Goal: Information Seeking & Learning: Learn about a topic

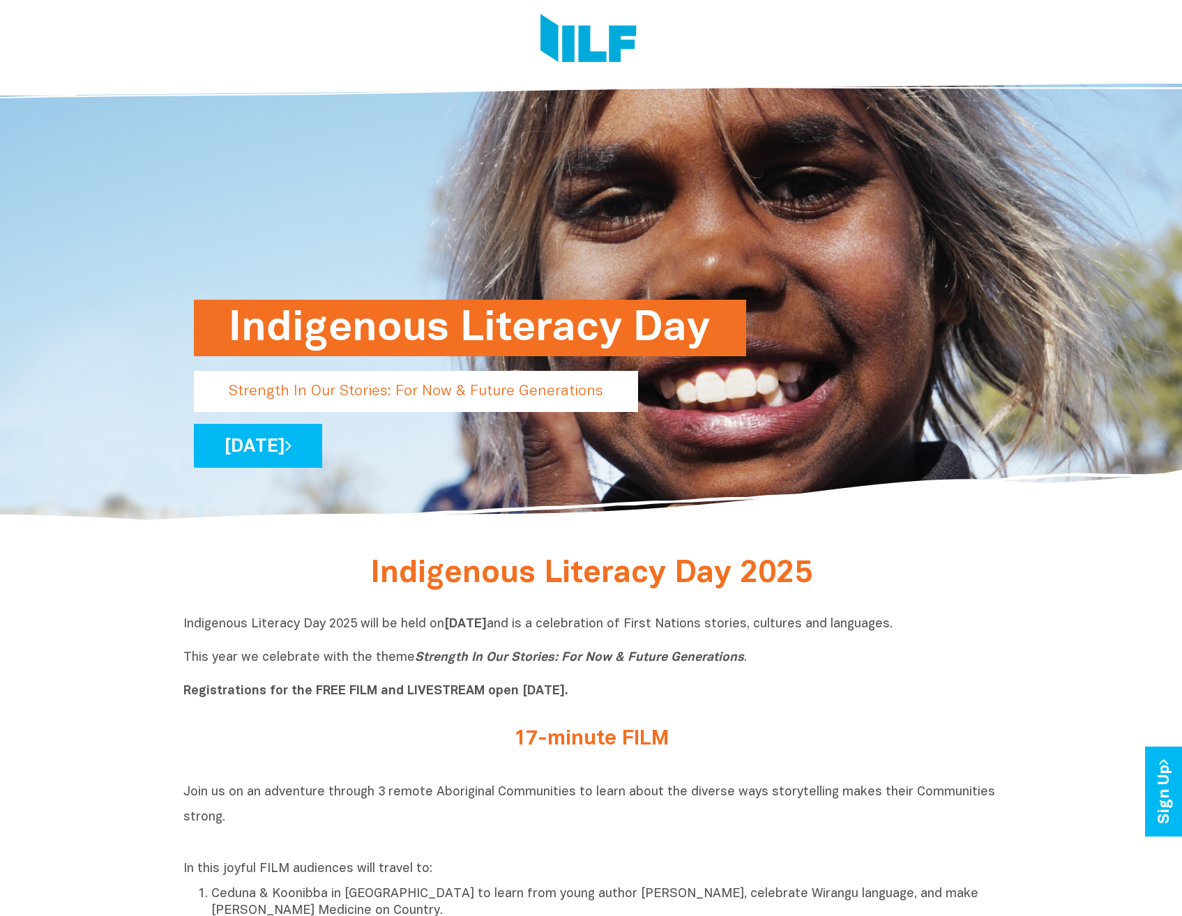
click at [411, 105] on div "Indigenous Literacy Day Strength In Our Stories: For Now & Future Generations […" at bounding box center [591, 295] width 816 height 459
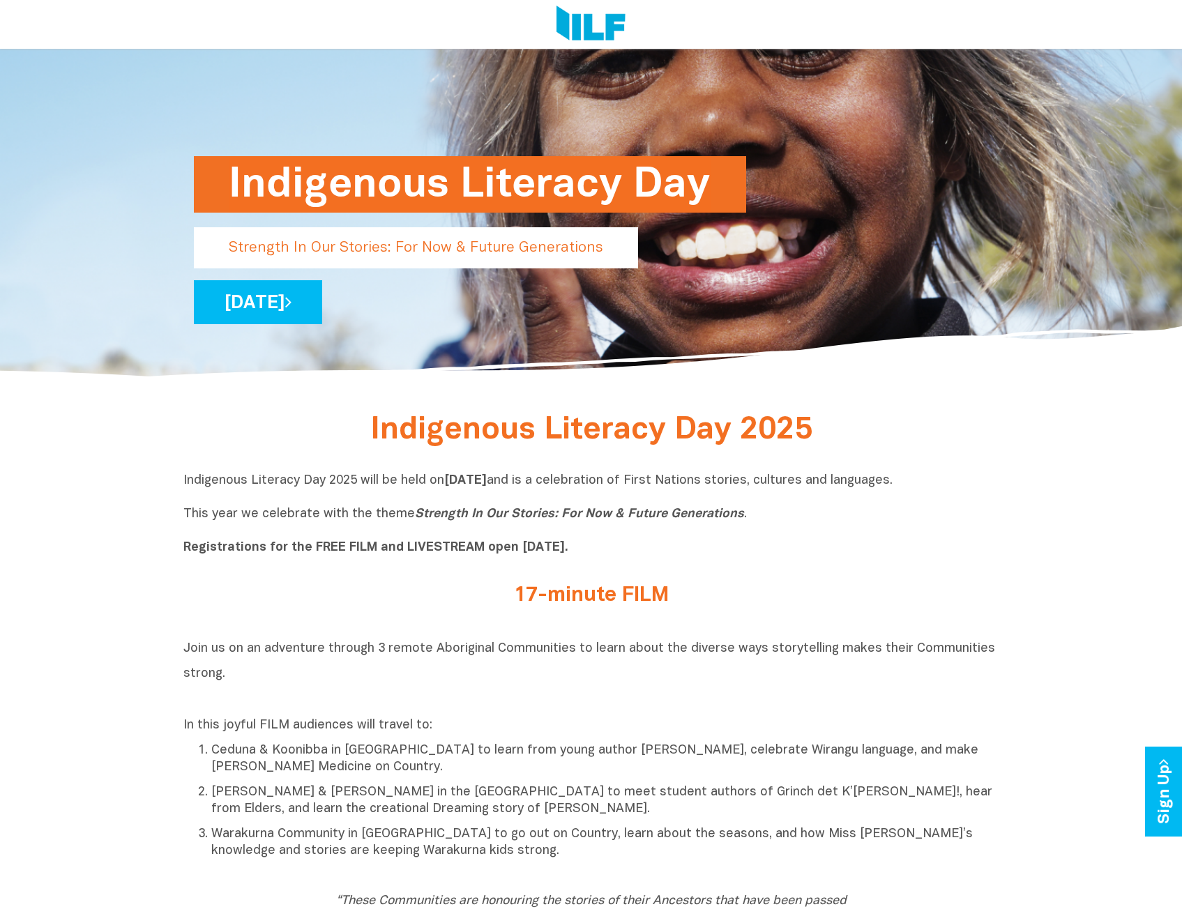
scroll to position [418, 0]
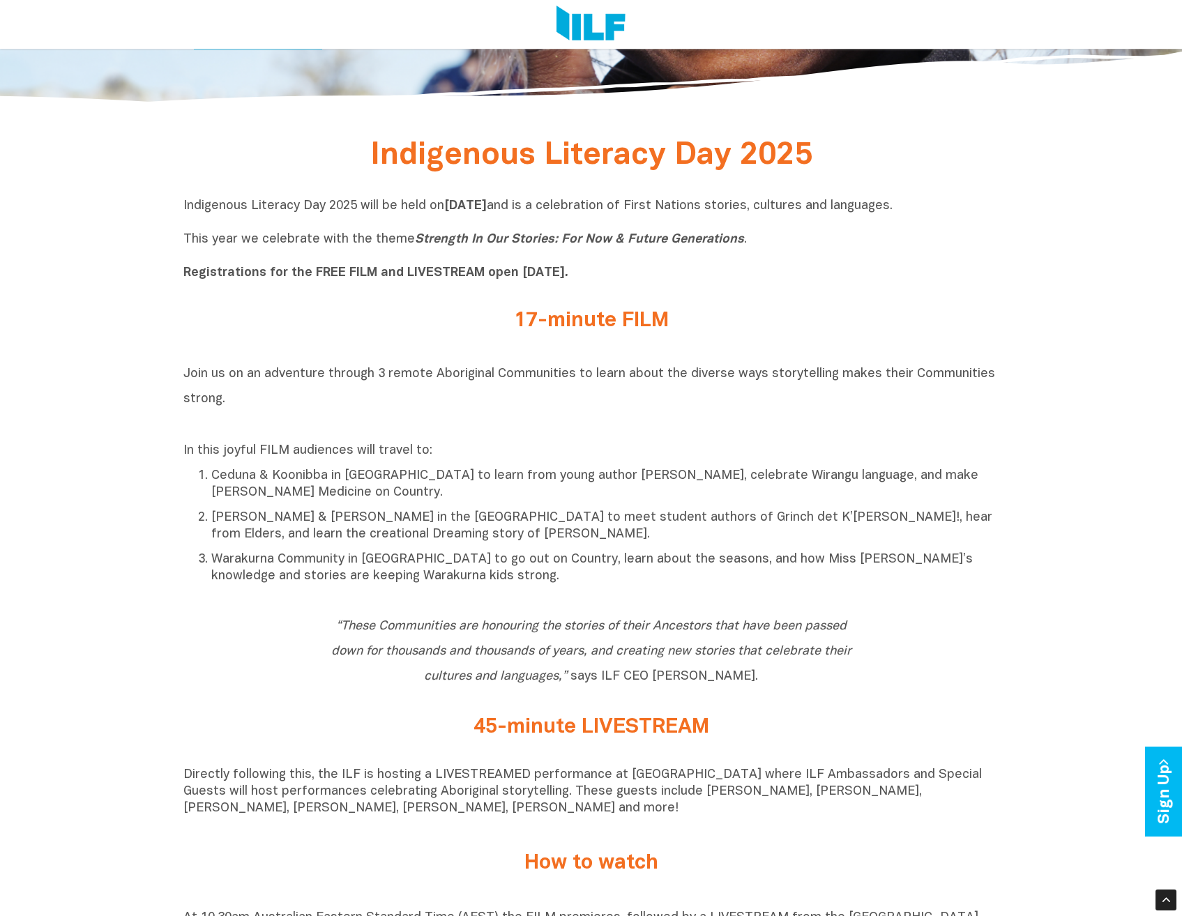
drag, startPoint x: 441, startPoint y: 209, endPoint x: 430, endPoint y: 211, distance: 11.2
click at [441, 209] on p "Indigenous Literacy Day 2025 will be held [DATE][DATE] and is a celebration of …" at bounding box center [591, 240] width 816 height 84
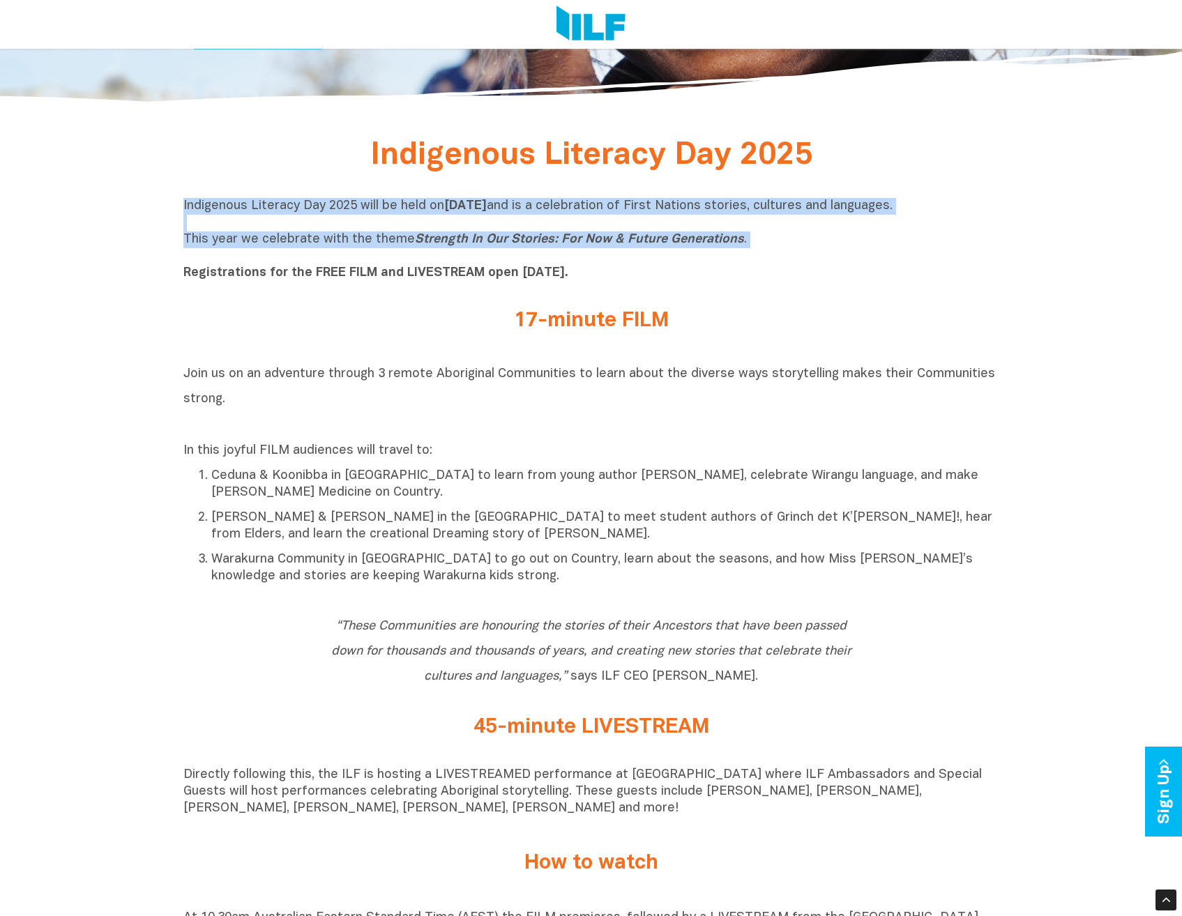
drag, startPoint x: 180, startPoint y: 208, endPoint x: 1024, endPoint y: 263, distance: 845.6
copy p "Indigenous Literacy Day 2025 will be held [DATE][DATE] and is a celebration of …"
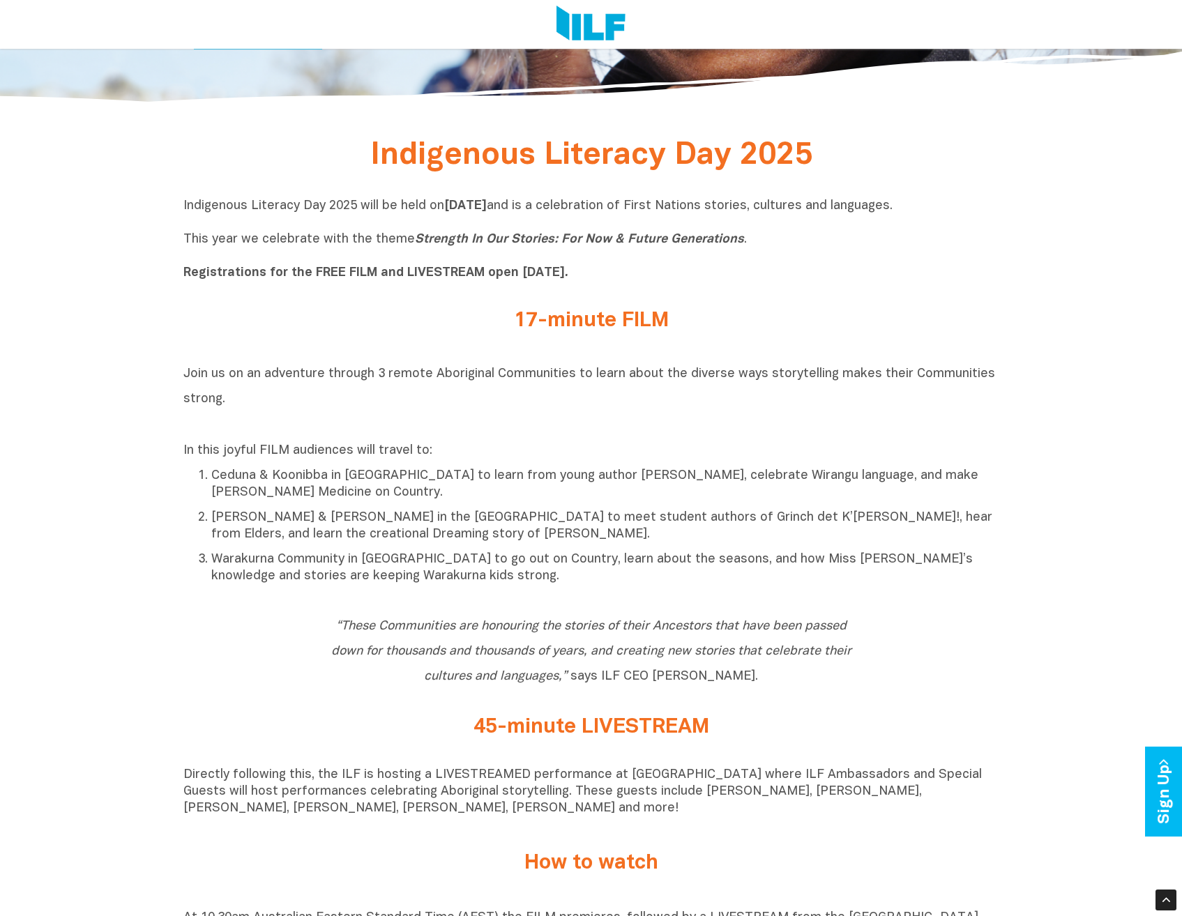
drag, startPoint x: 646, startPoint y: 314, endPoint x: 621, endPoint y: 319, distance: 24.9
click at [646, 314] on h2 "17-minute FILM" at bounding box center [591, 321] width 523 height 23
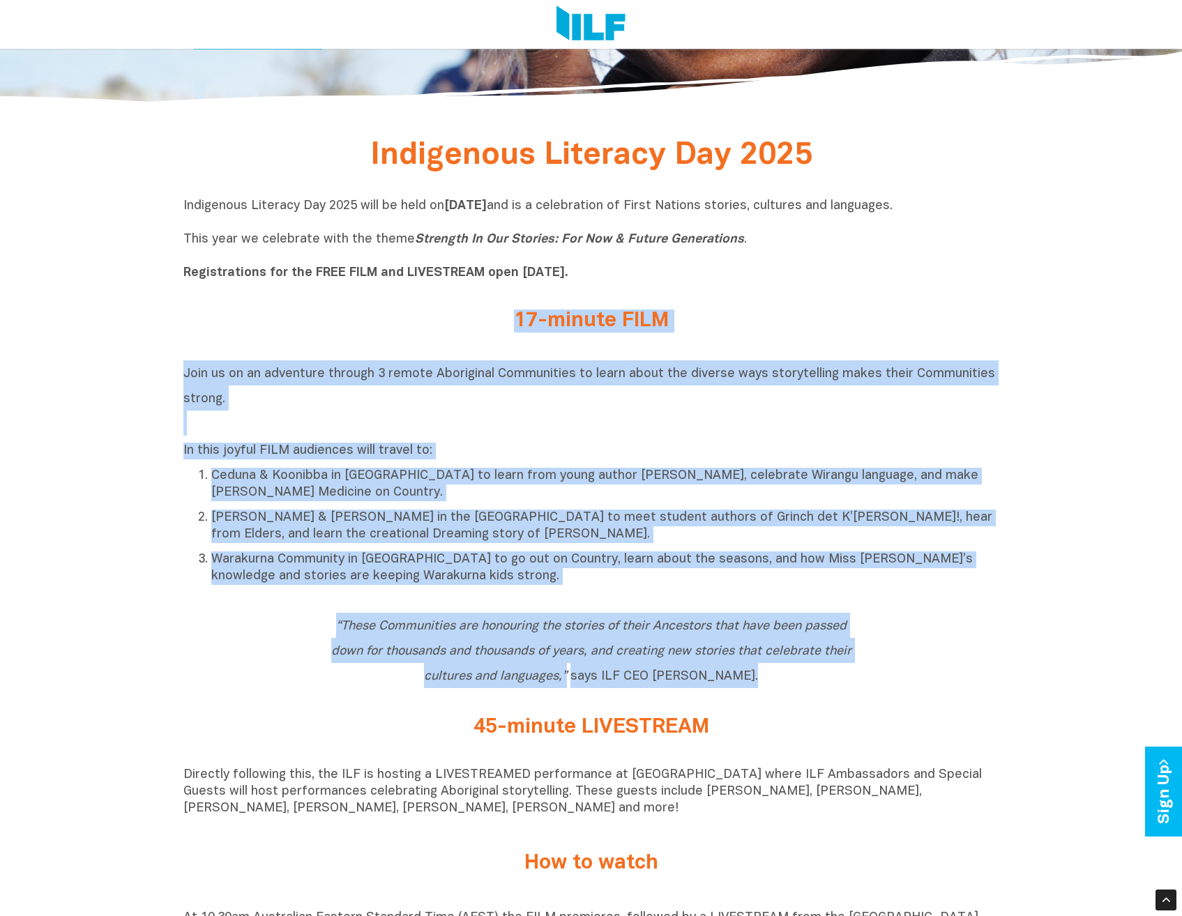
drag, startPoint x: 514, startPoint y: 318, endPoint x: 1061, endPoint y: 613, distance: 621.8
click at [646, 552] on ol "Ceduna & Koonibba in [GEOGRAPHIC_DATA] to learn from young author [PERSON_NAME]…" at bounding box center [591, 526] width 816 height 119
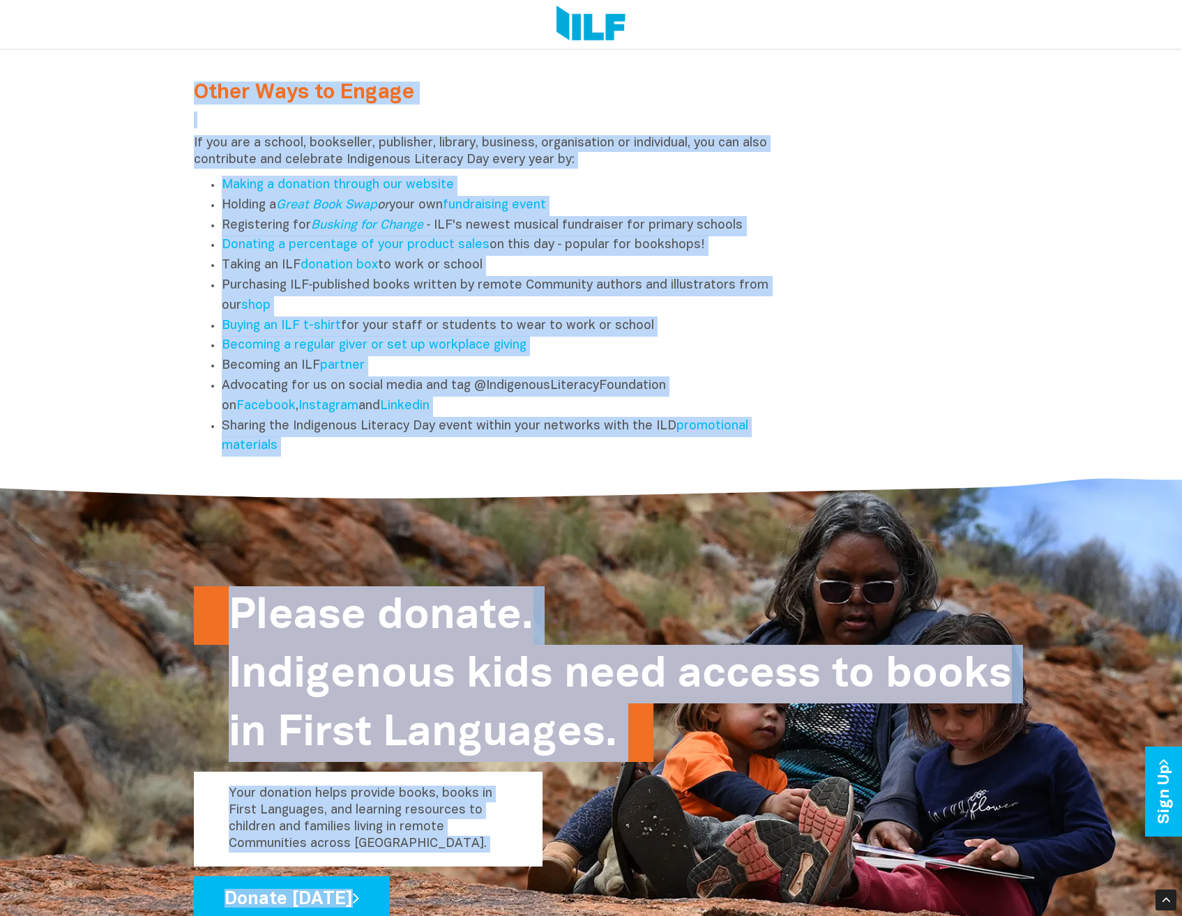
scroll to position [1858, 0]
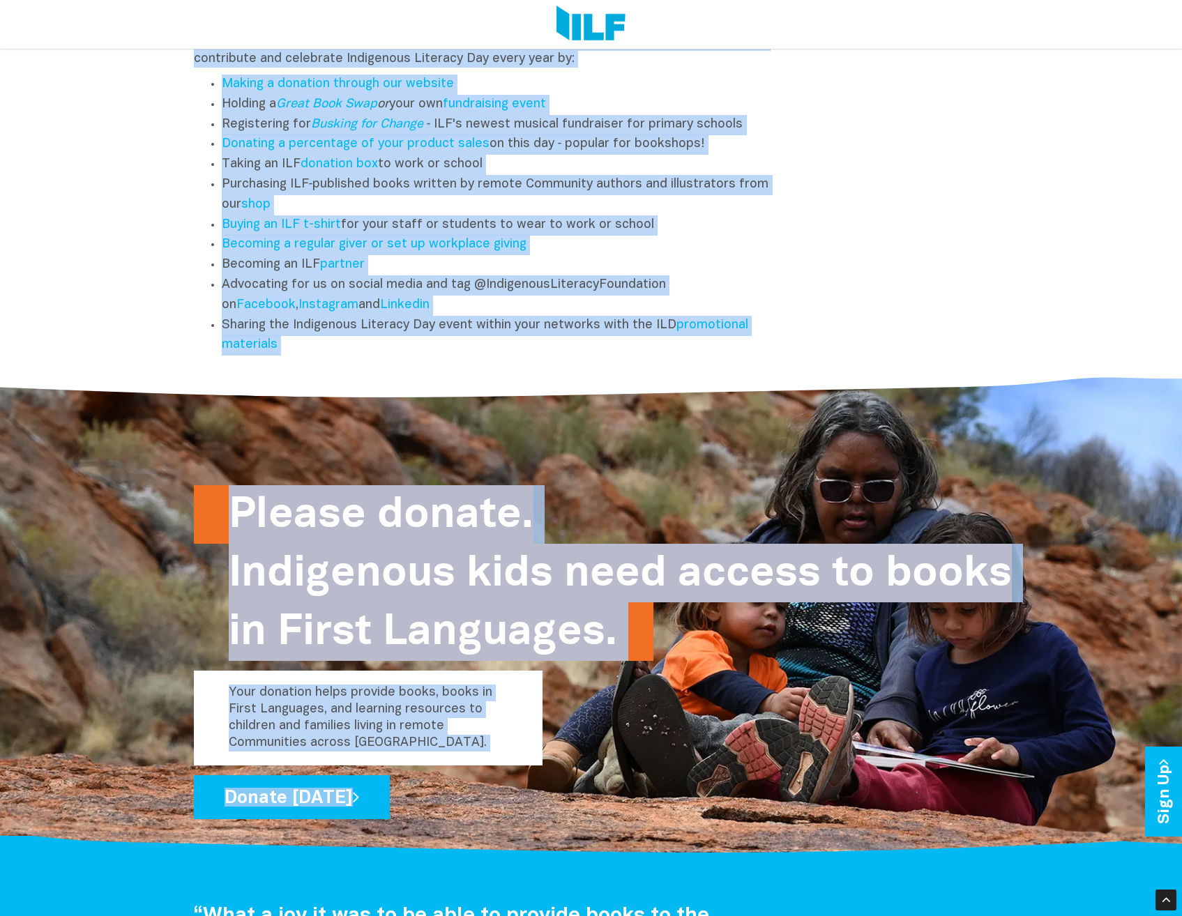
drag, startPoint x: 510, startPoint y: 319, endPoint x: 1026, endPoint y: 356, distance: 518.1
drag, startPoint x: 1026, startPoint y: 356, endPoint x: 987, endPoint y: 316, distance: 56.7
click at [987, 316] on div "Other Ways to Engage If you are a school, bookseller, publisher, library, busin…" at bounding box center [591, 158] width 816 height 410
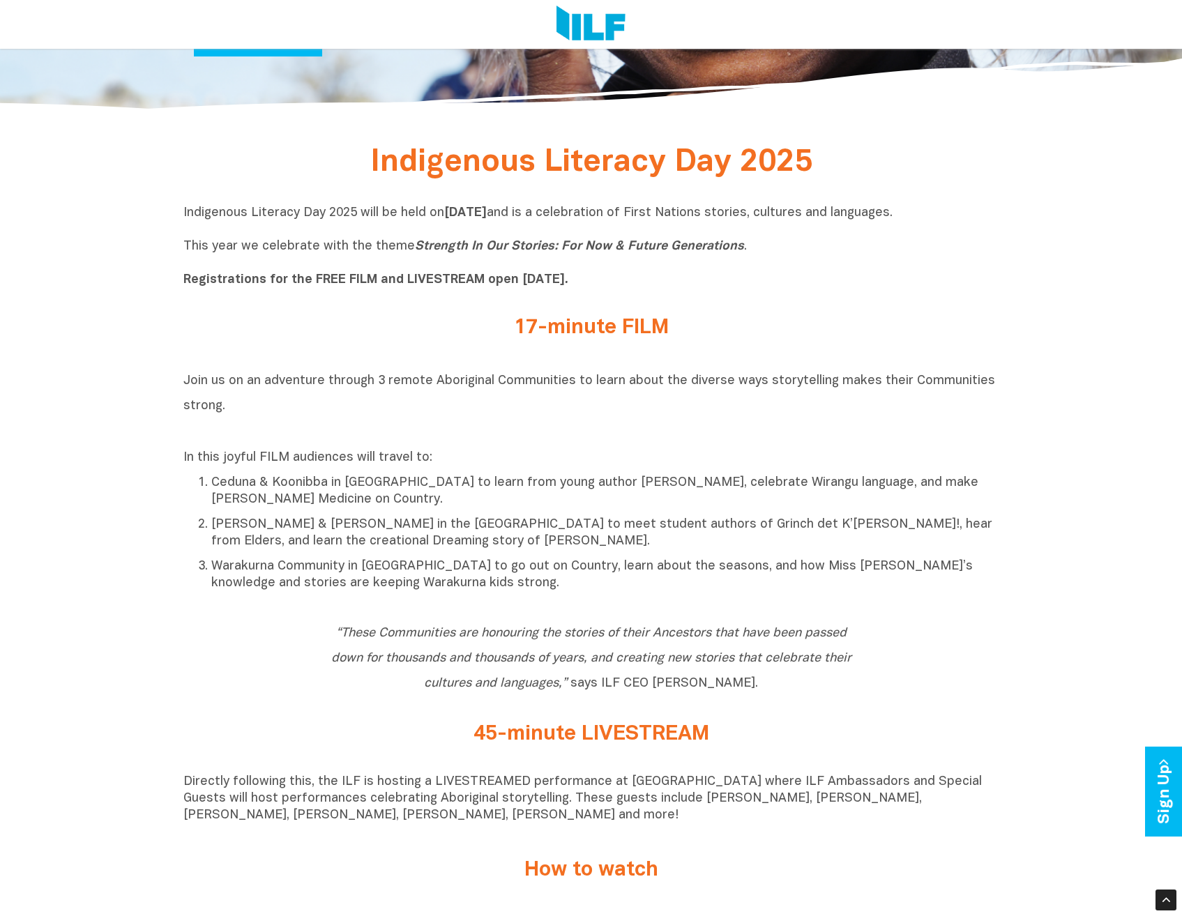
scroll to position [464, 0]
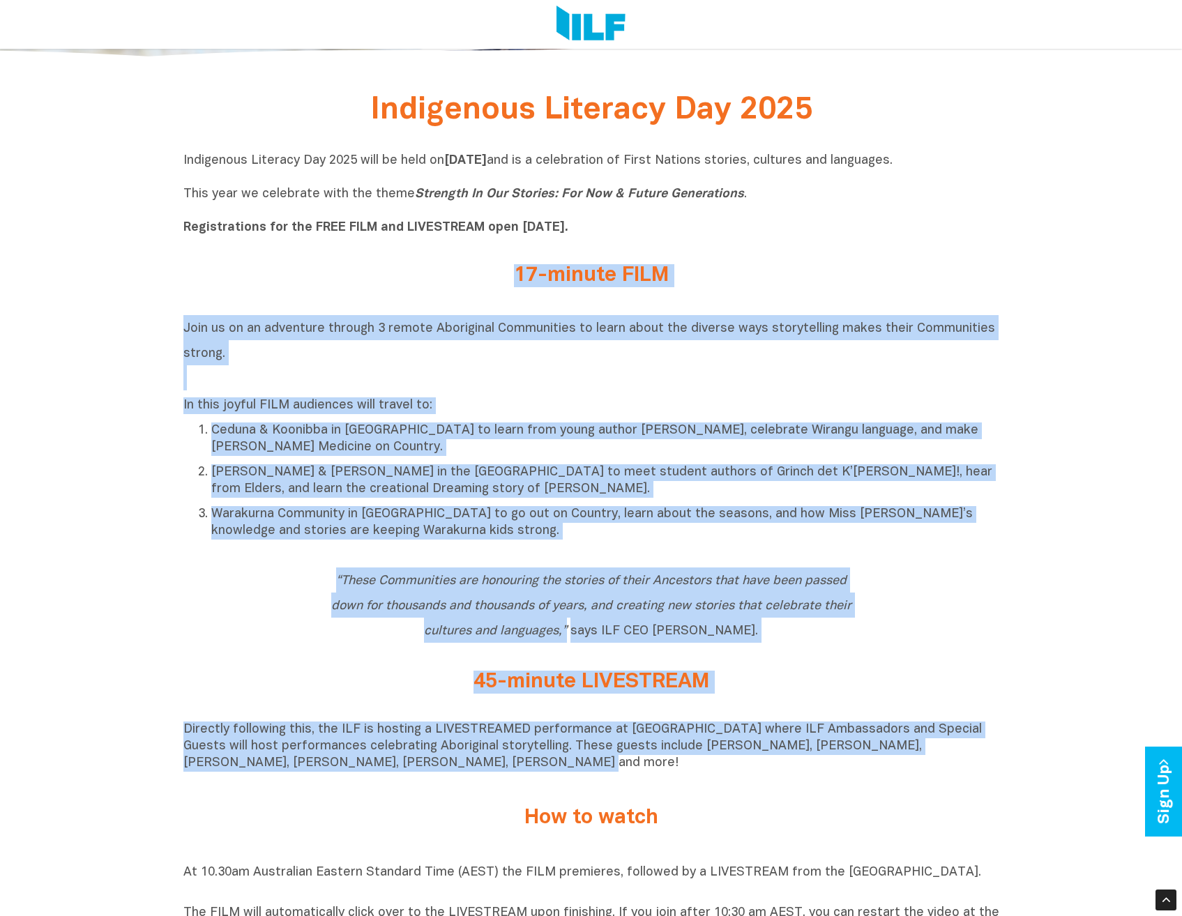
drag, startPoint x: 515, startPoint y: 275, endPoint x: 434, endPoint y: 776, distance: 507.2
click at [434, 776] on div "Indigenous Literacy Day 2025 Indigenous Literacy Day 2025 will be held [DATE][D…" at bounding box center [591, 928] width 1182 height 1679
drag, startPoint x: 434, startPoint y: 776, endPoint x: 329, endPoint y: 750, distance: 107.7
copy div "70-loremi DOLO Sita co ad el seddoeius tempori 3 utlabo Etdolorema Aliquaenima …"
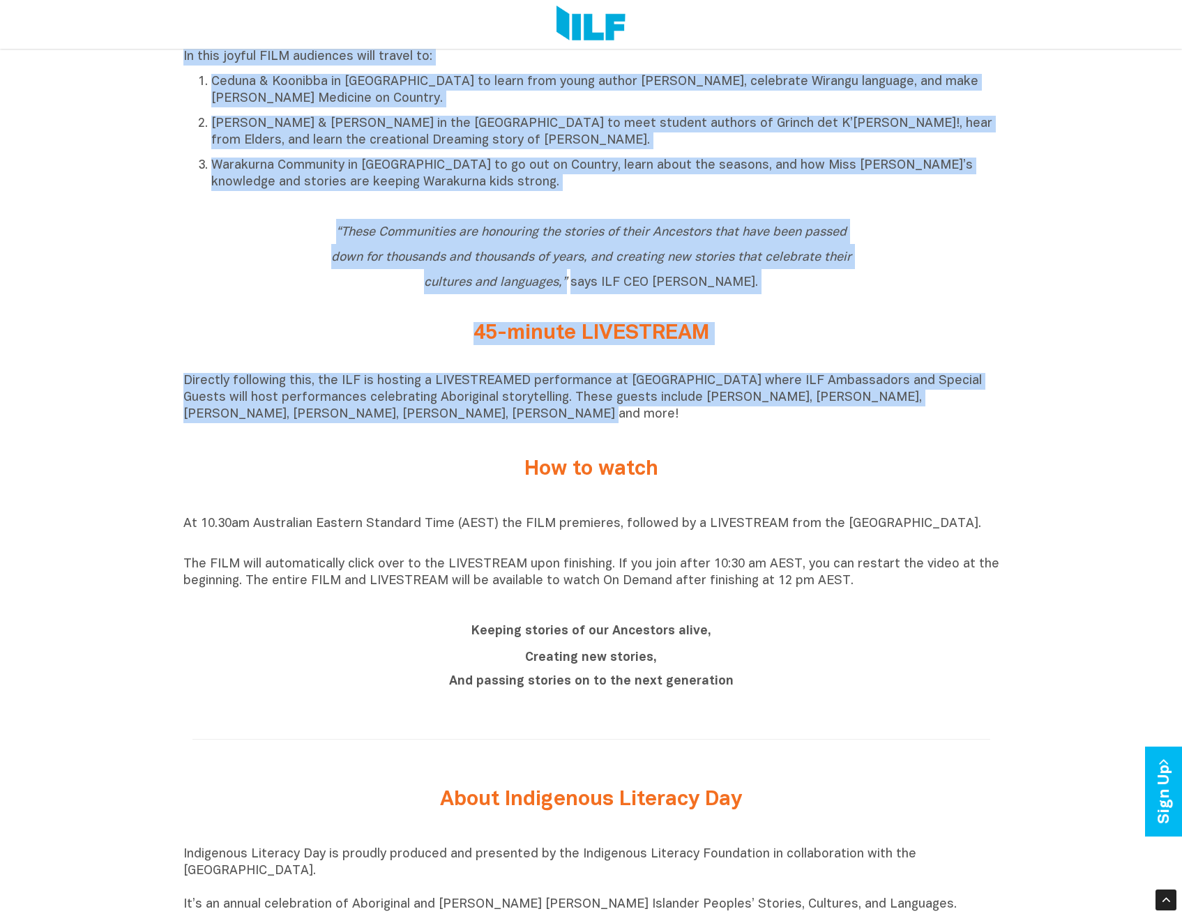
click at [840, 331] on h2 "45-minute LIVESTREAM" at bounding box center [591, 333] width 523 height 23
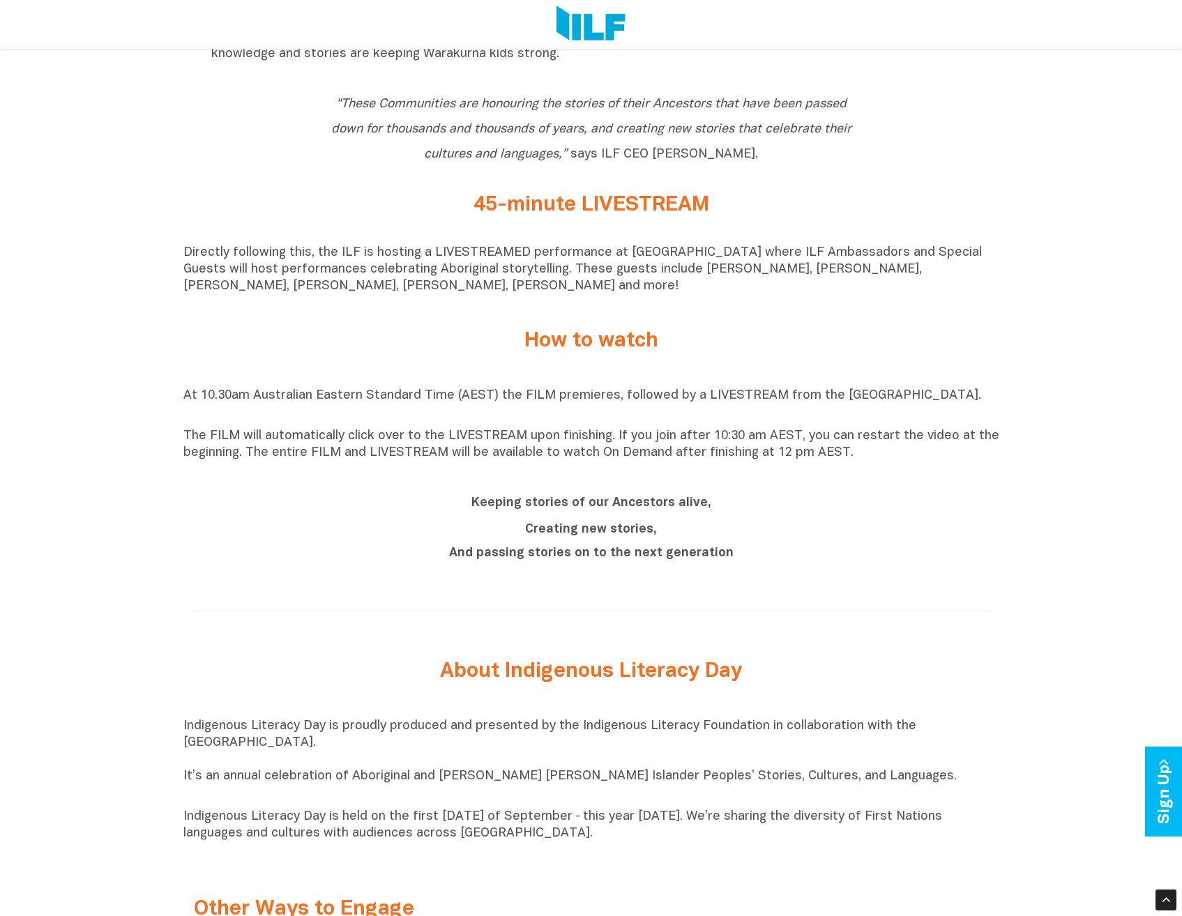
scroll to position [952, 0]
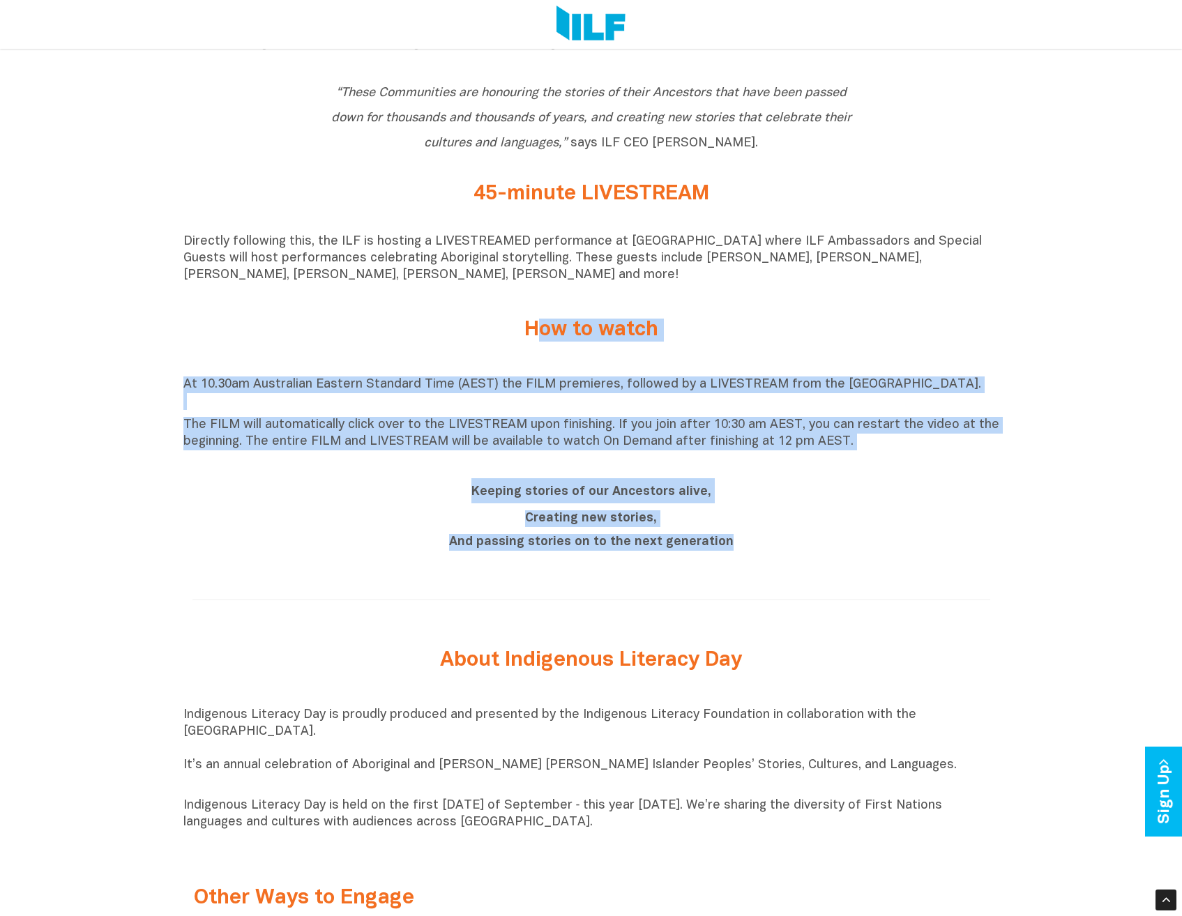
drag, startPoint x: 527, startPoint y: 341, endPoint x: 988, endPoint y: 513, distance: 491.8
click at [988, 513] on div "Indigenous Literacy Day 2025 Indigenous Literacy Day 2025 will be held [DATE][D…" at bounding box center [591, 439] width 1182 height 1679
copy div "How to watch At 10.30am Australian Eastern Standard Time (AEST) the FILM premie…"
